Goal: Information Seeking & Learning: Learn about a topic

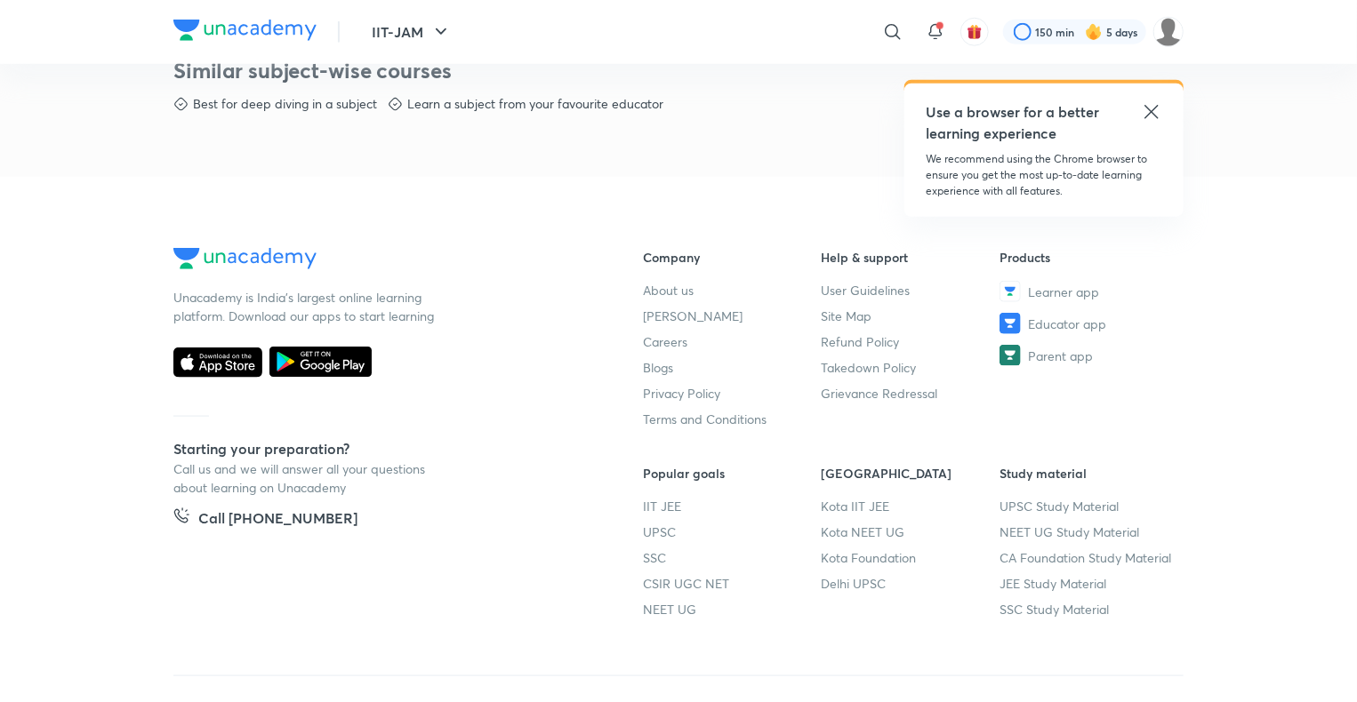
scroll to position [985, 0]
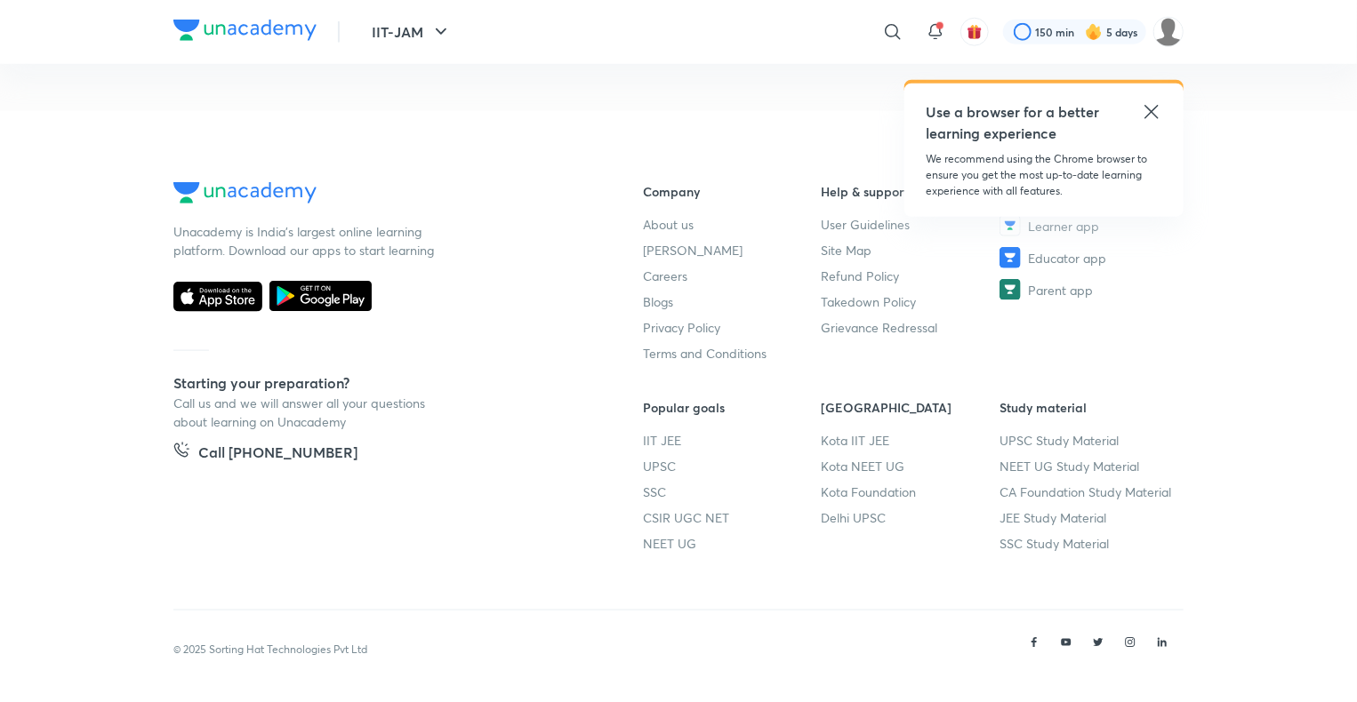
click at [121, 670] on footer "Unacademy is India’s largest online learning platform. Download our apps to sta…" at bounding box center [678, 407] width 1357 height 592
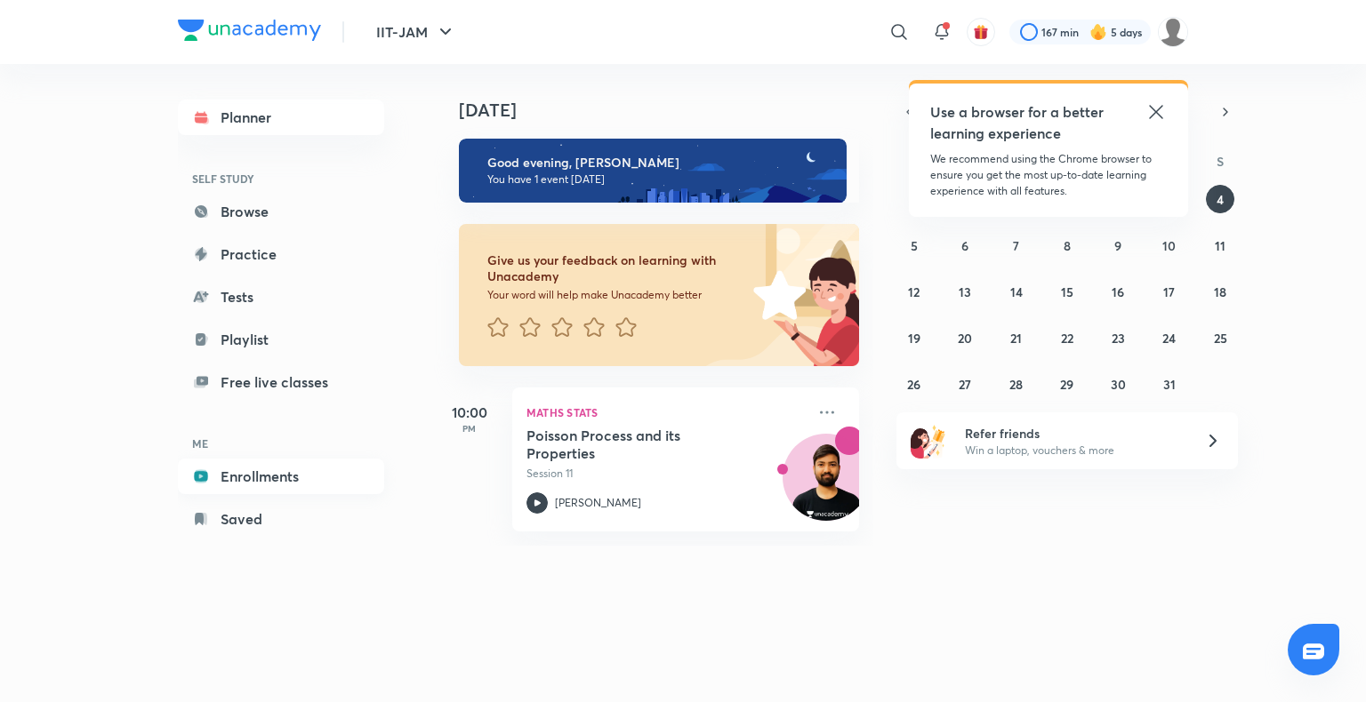
click at [260, 477] on link "Enrollments" at bounding box center [281, 477] width 206 height 36
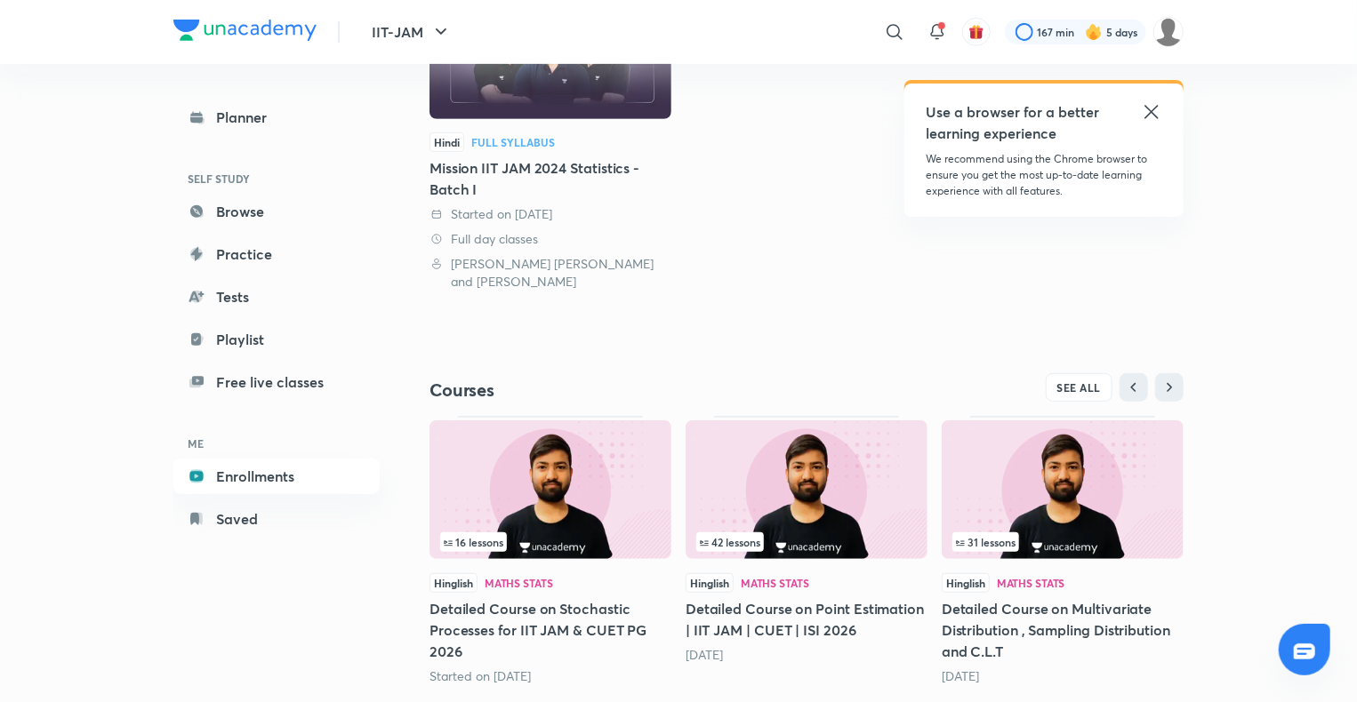
scroll to position [331, 0]
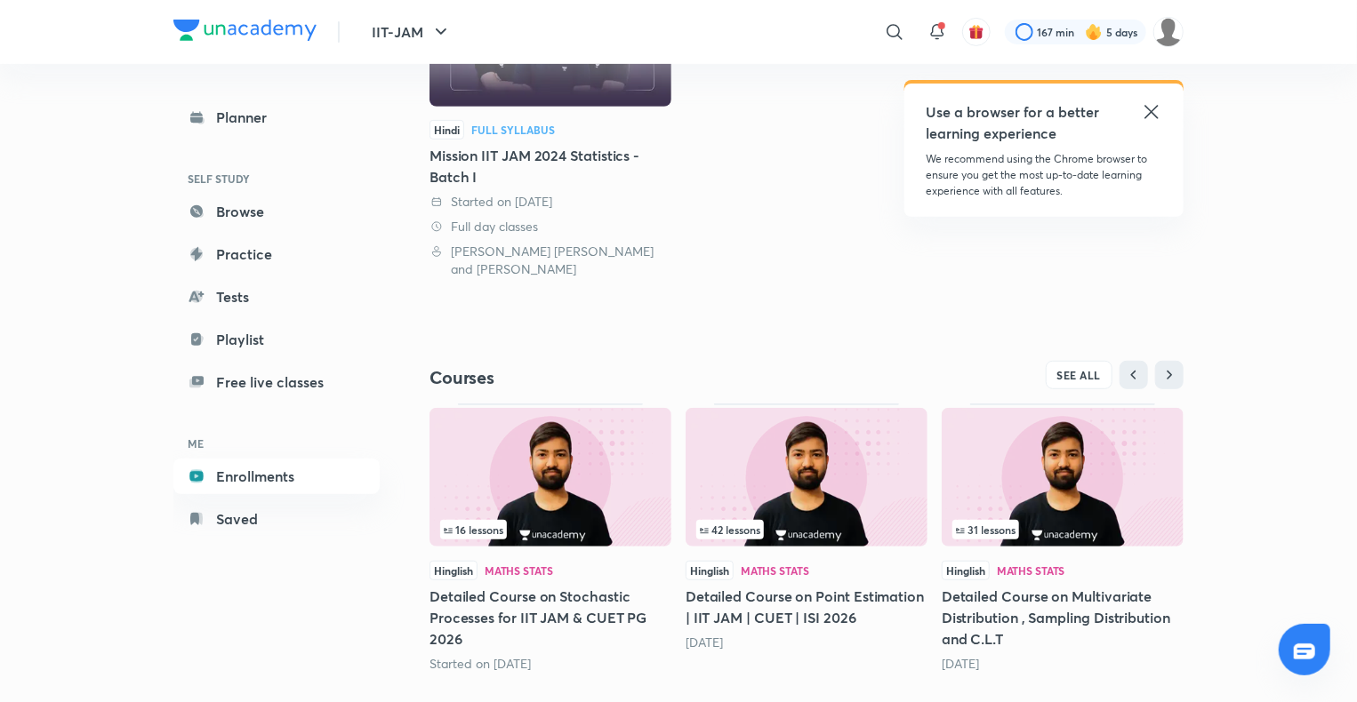
click at [569, 477] on img at bounding box center [550, 477] width 242 height 139
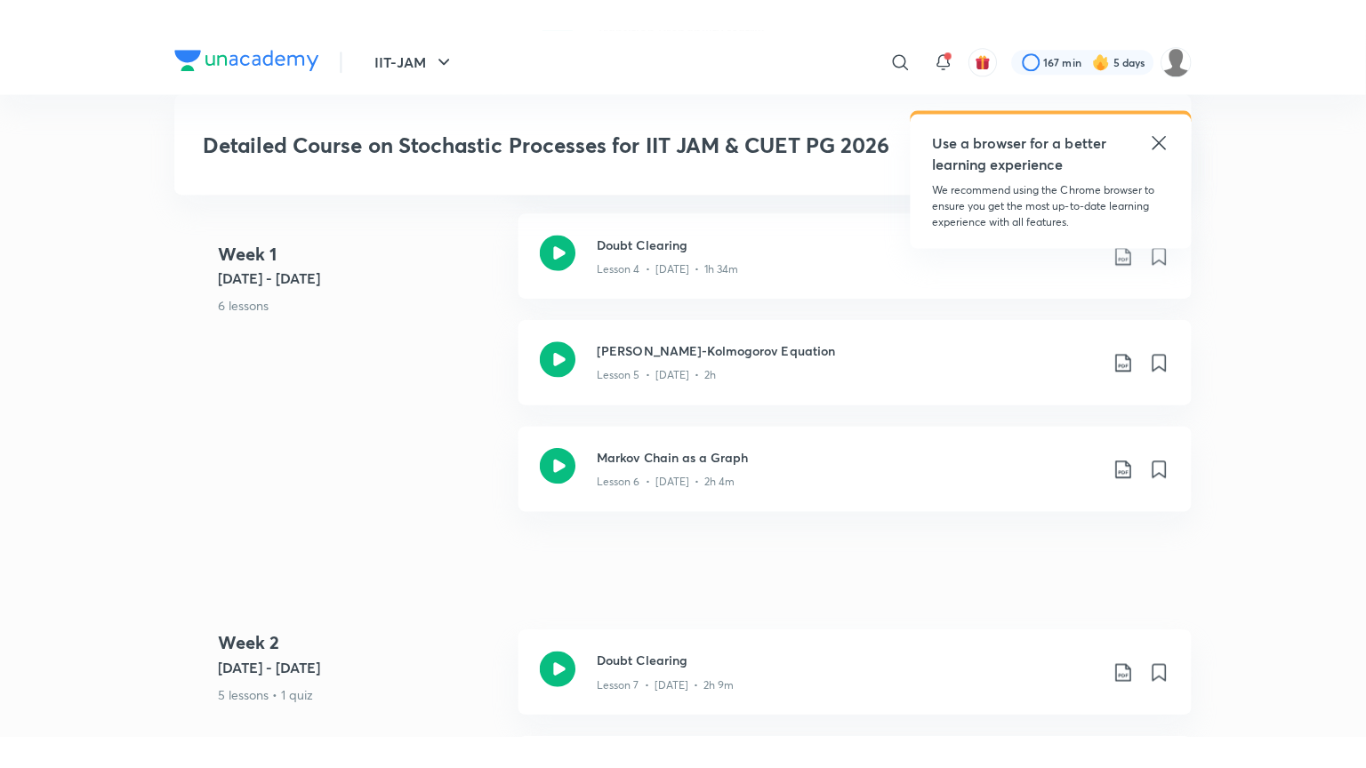
scroll to position [1276, 0]
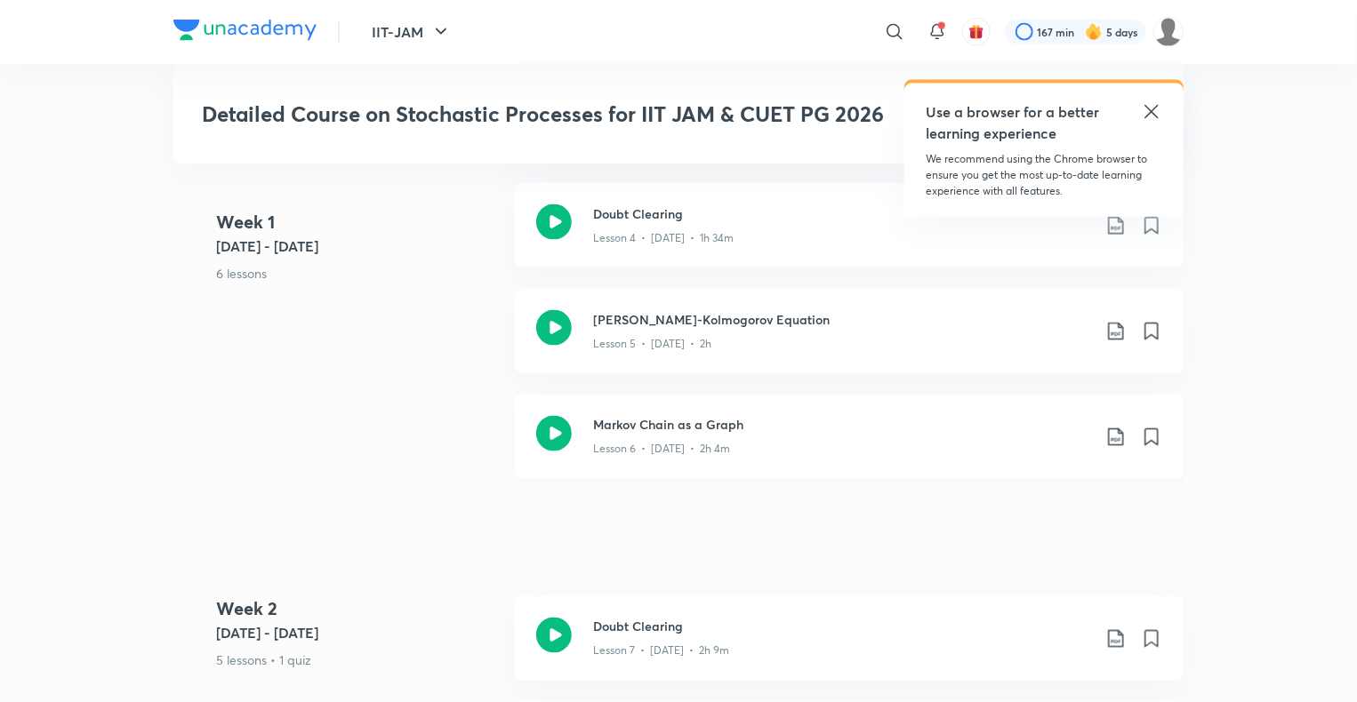
click at [735, 430] on h3 "Markov Chain as a Graph" at bounding box center [842, 425] width 498 height 19
